Goal: Entertainment & Leisure: Consume media (video, audio)

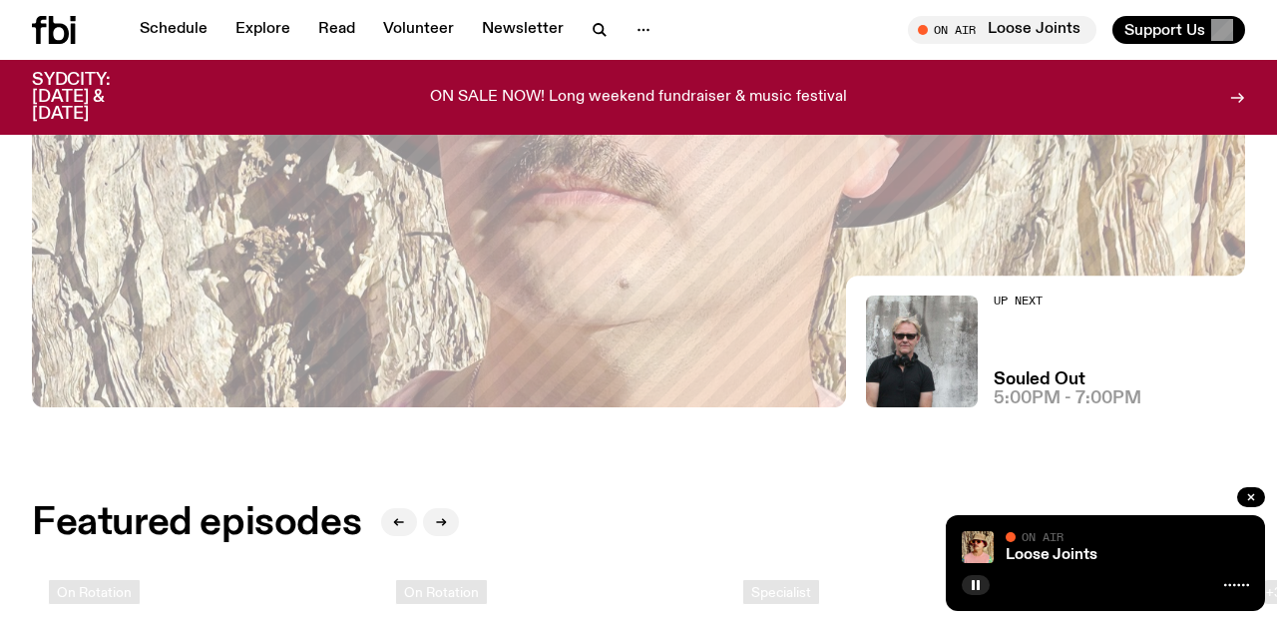
scroll to position [449, 0]
click at [978, 586] on rect "button" at bounding box center [978, 585] width 3 height 10
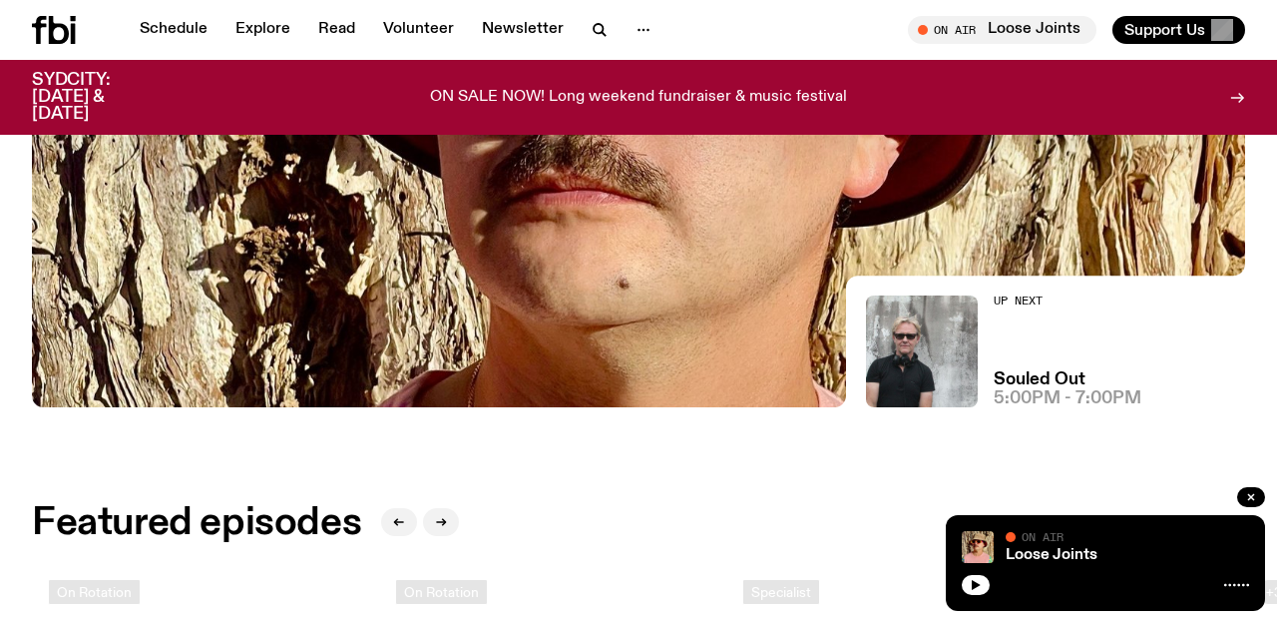
click at [978, 586] on icon "button" at bounding box center [976, 585] width 9 height 10
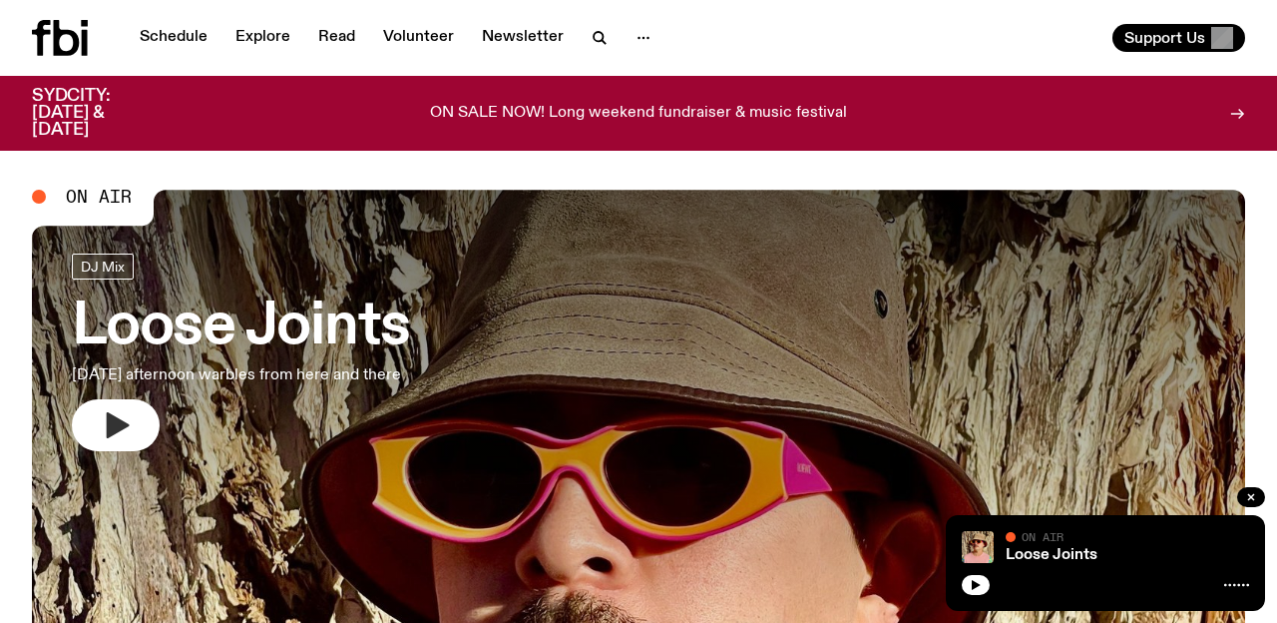
click at [116, 422] on icon "button" at bounding box center [118, 425] width 23 height 26
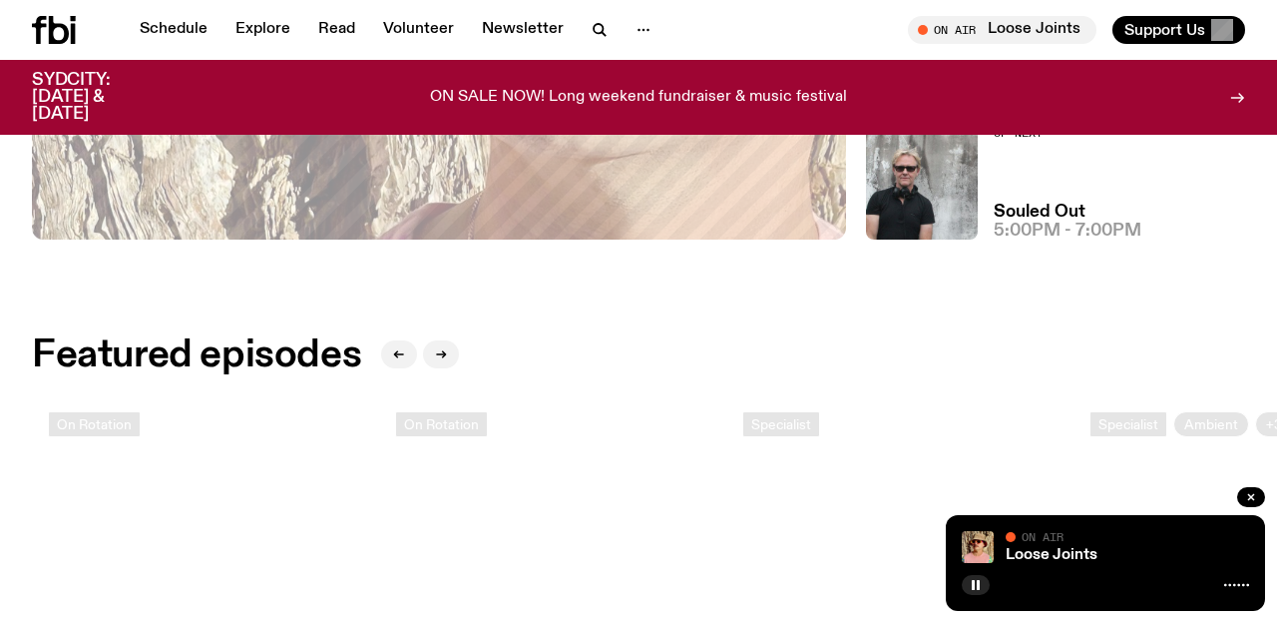
scroll to position [615, 0]
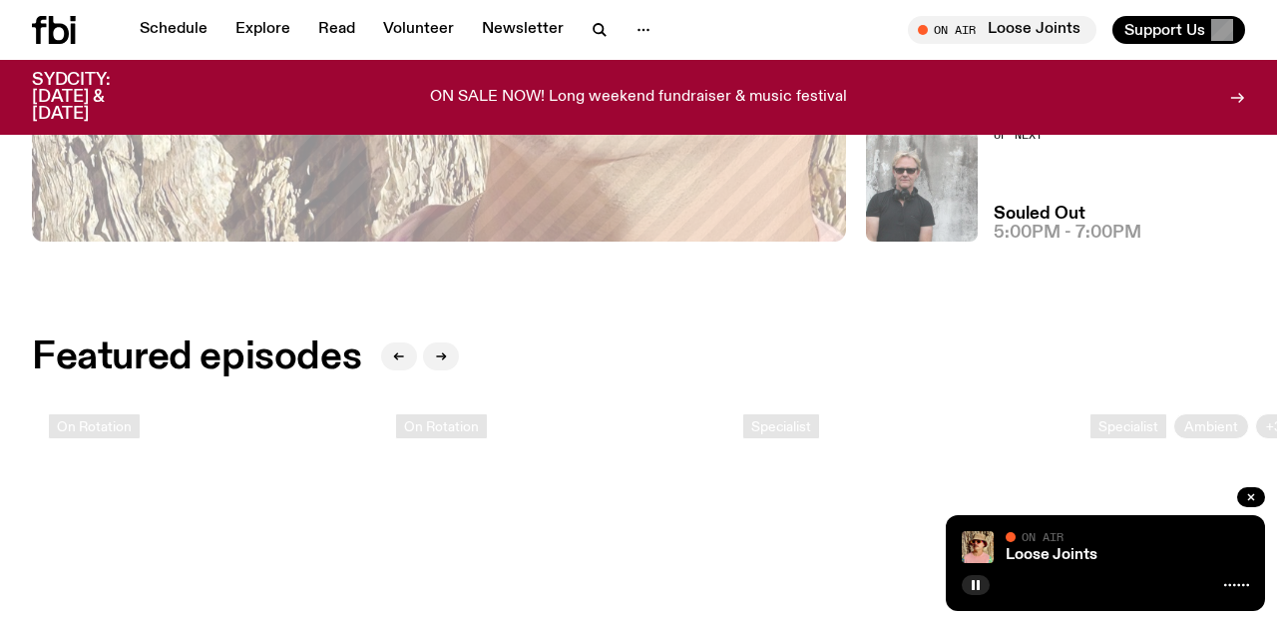
click at [950, 198] on img at bounding box center [922, 186] width 112 height 112
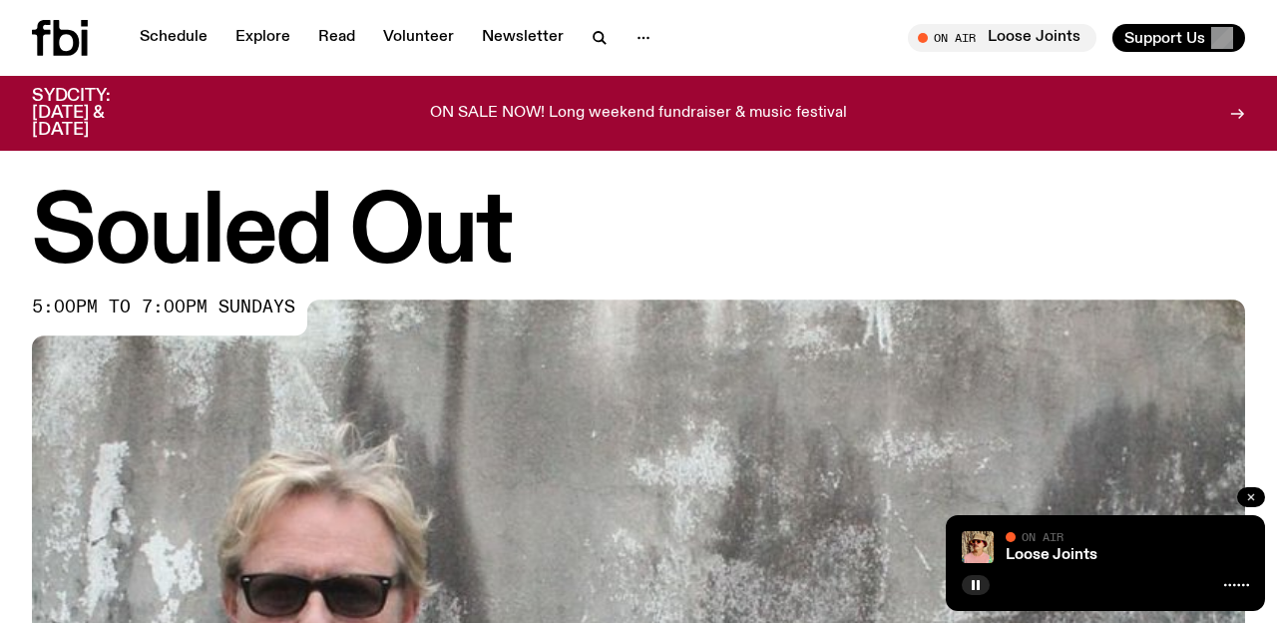
click at [1241, 494] on button "button" at bounding box center [1251, 497] width 28 height 20
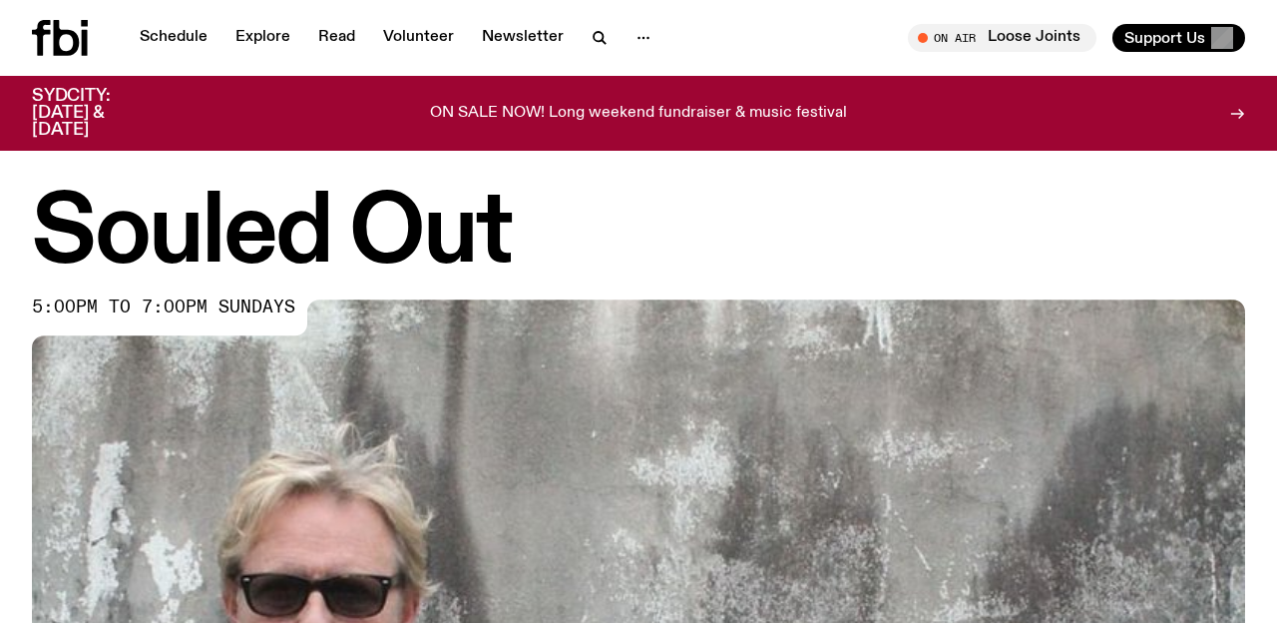
click at [75, 38] on icon at bounding box center [67, 38] width 26 height 36
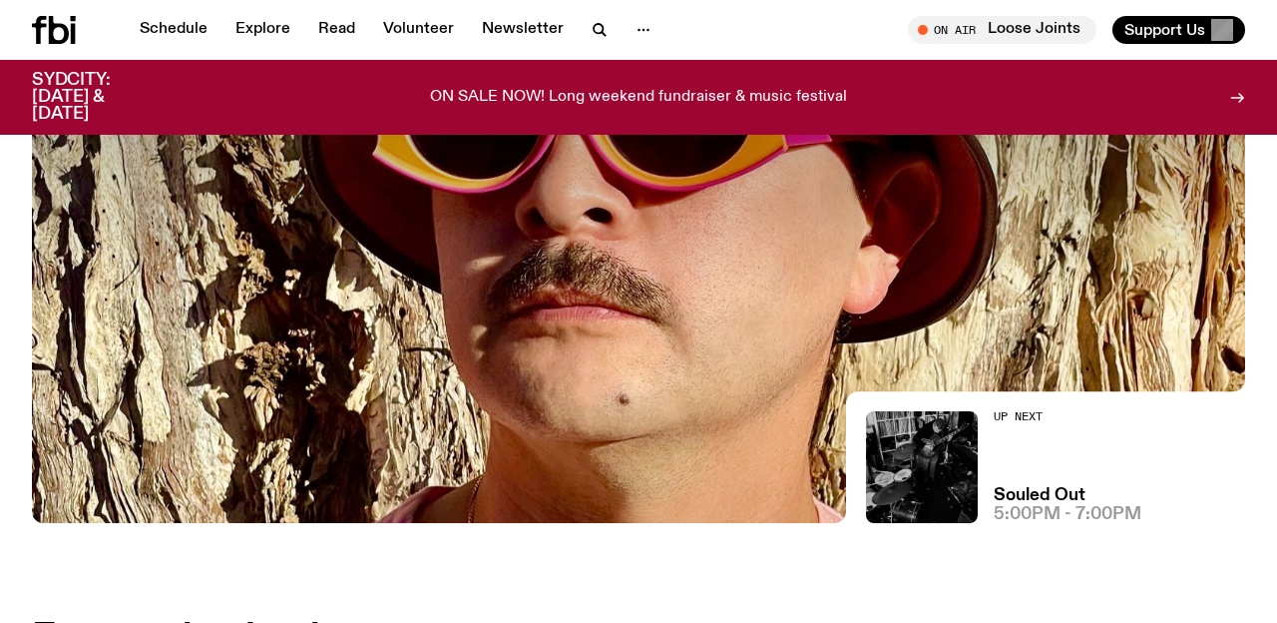
scroll to position [315, 0]
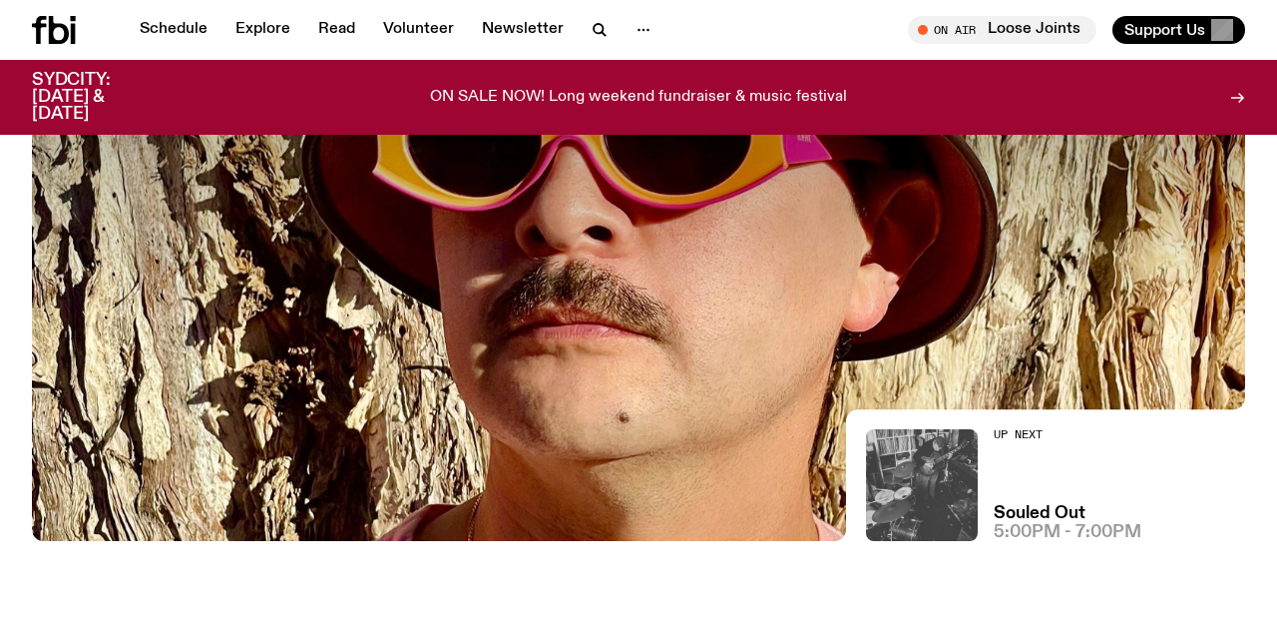
click at [902, 488] on img at bounding box center [922, 485] width 112 height 112
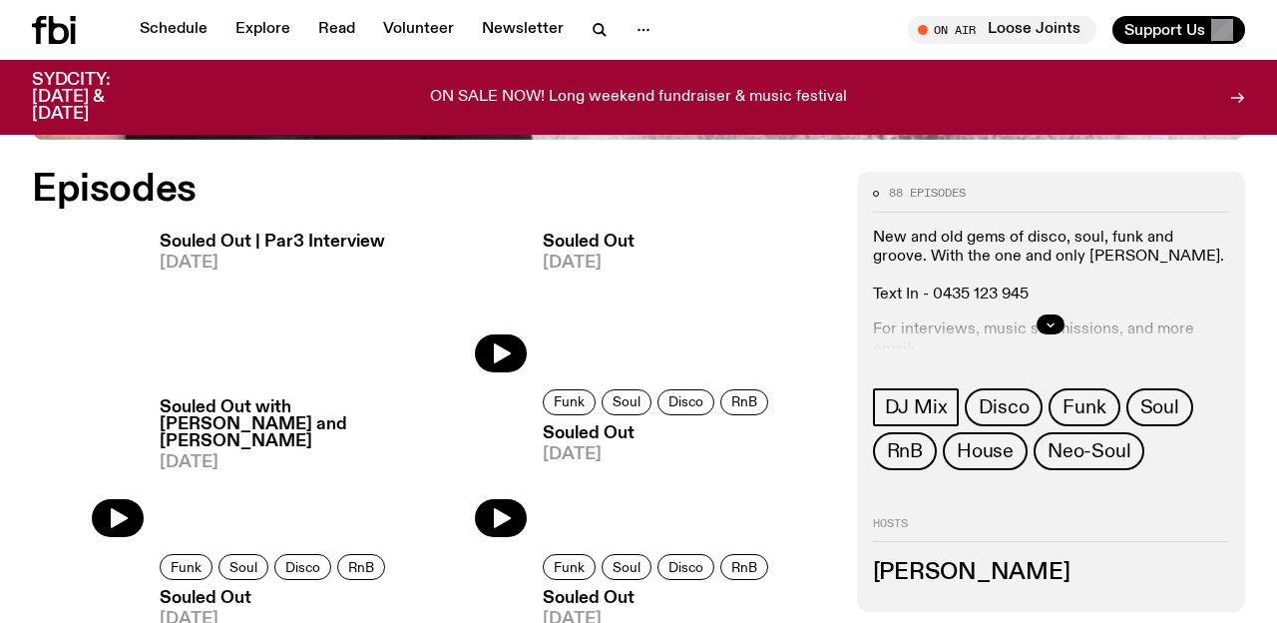
scroll to position [847, 0]
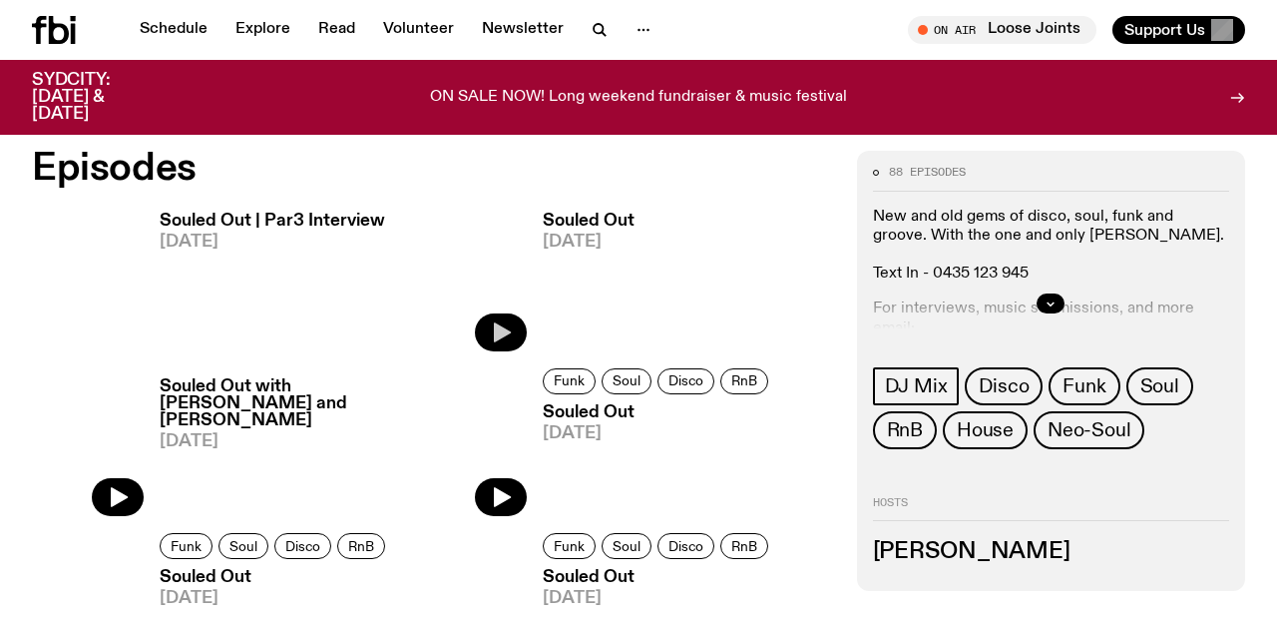
click at [495, 323] on icon "button" at bounding box center [501, 332] width 24 height 24
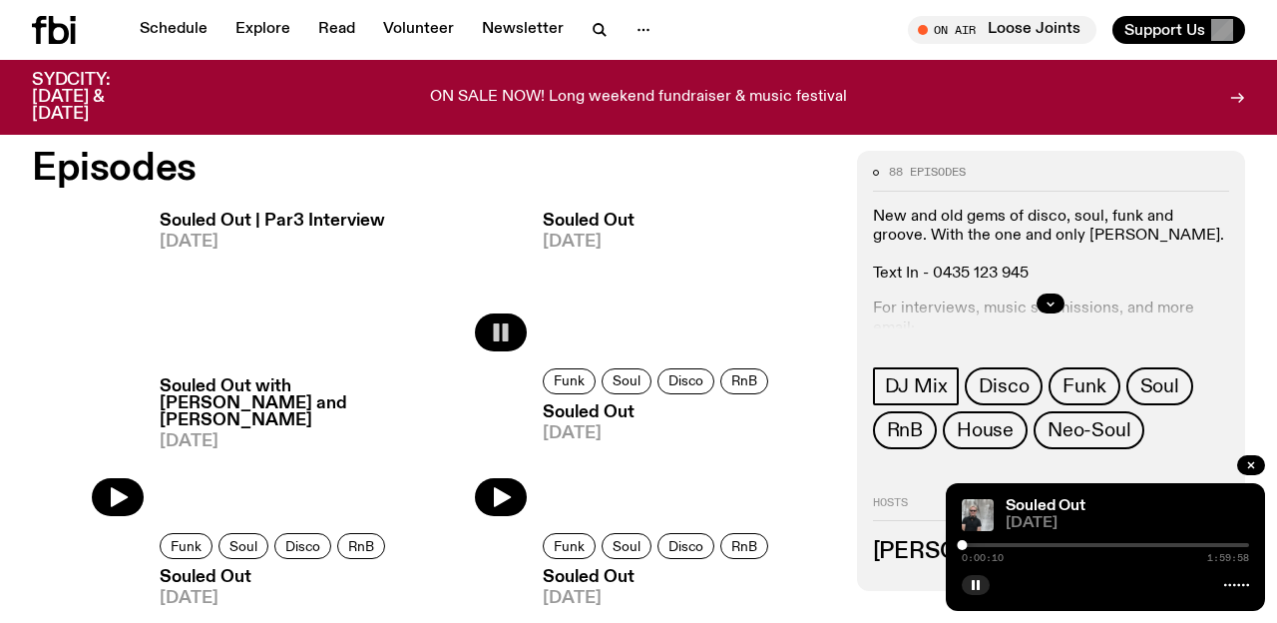
click at [57, 34] on icon at bounding box center [54, 30] width 44 height 28
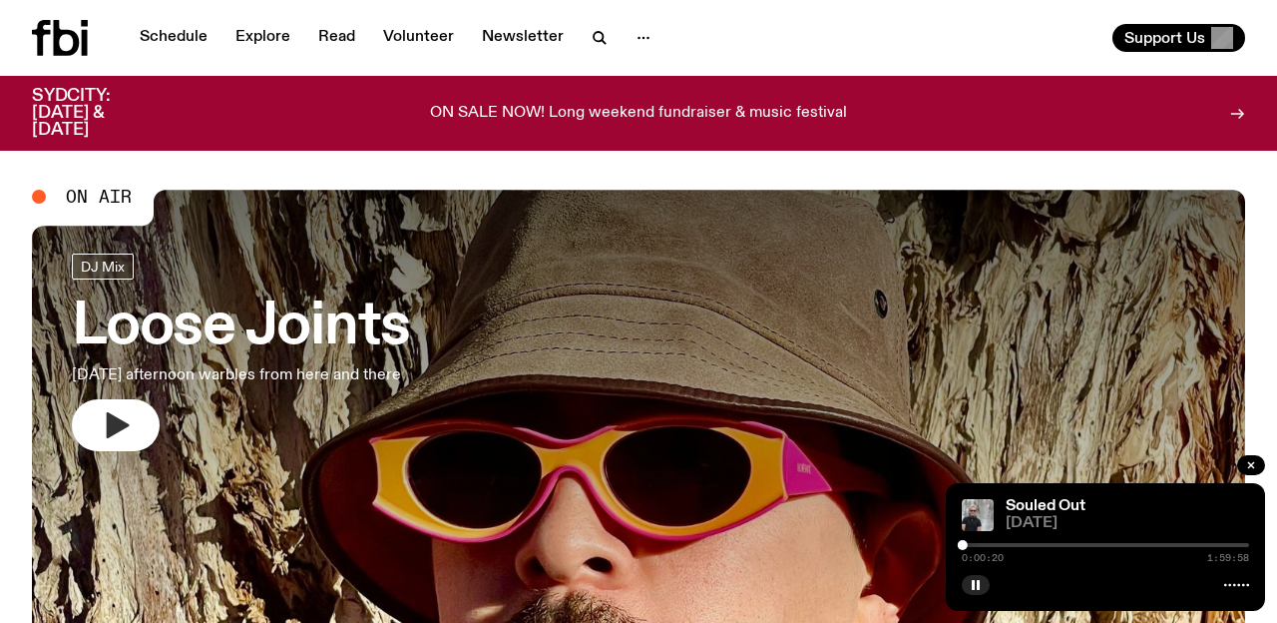
click at [102, 437] on icon "button" at bounding box center [116, 425] width 32 height 32
